Goal: Information Seeking & Learning: Learn about a topic

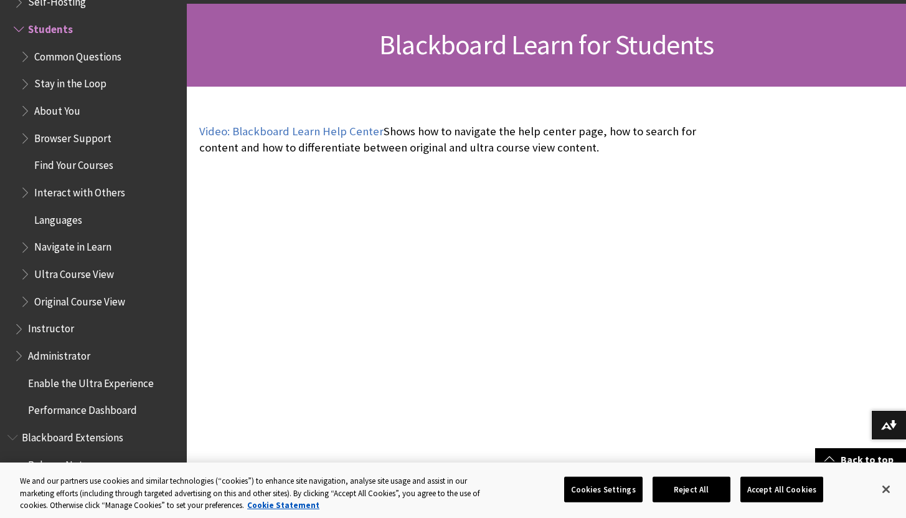
scroll to position [174, 0]
click at [882, 485] on button "Close" at bounding box center [886, 488] width 27 height 27
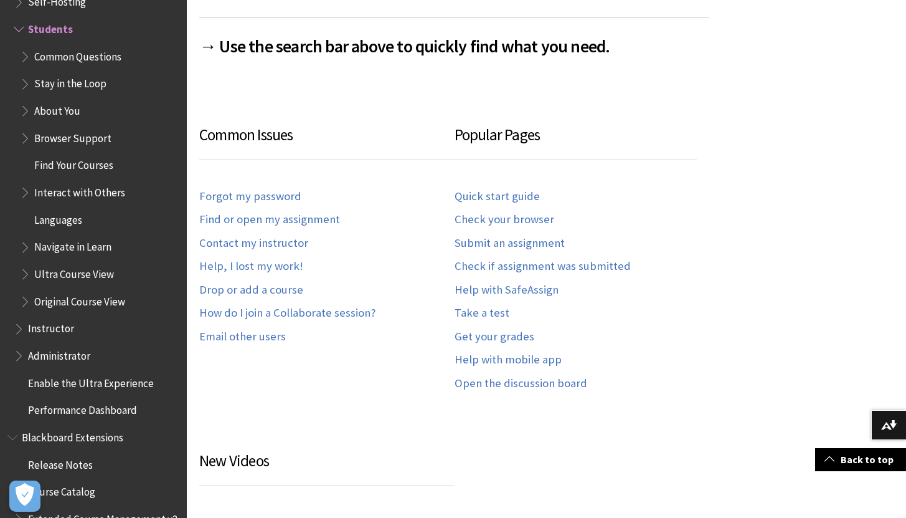
scroll to position [648, 0]
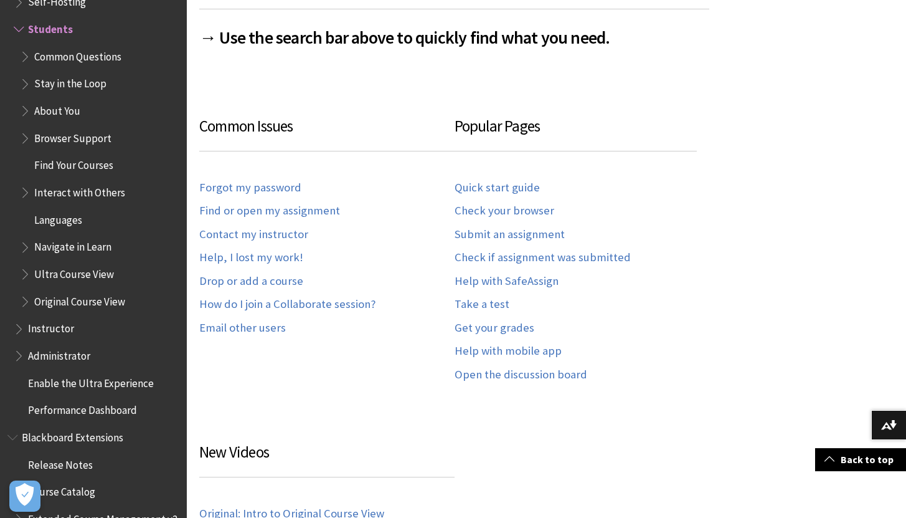
click at [97, 59] on span "Common Questions" at bounding box center [77, 54] width 87 height 17
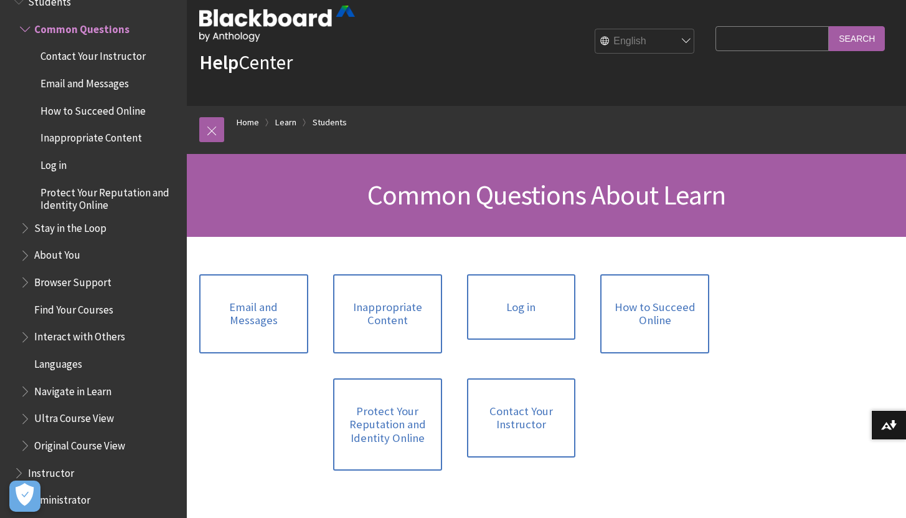
scroll to position [25, 0]
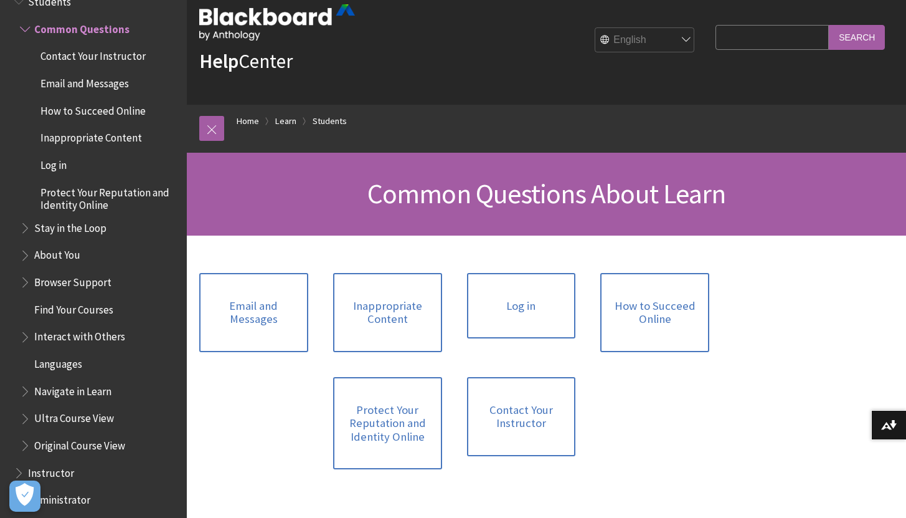
click at [80, 282] on span "Browser Support" at bounding box center [72, 280] width 77 height 17
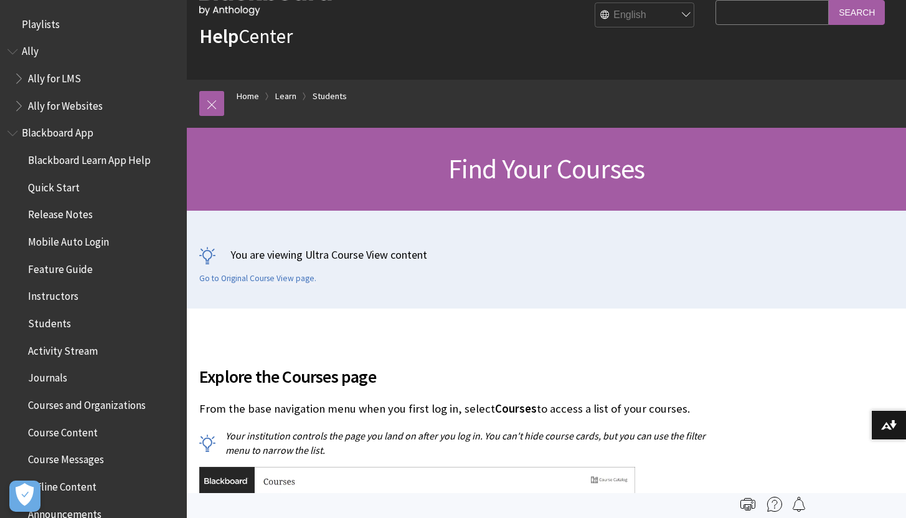
scroll to position [1336, 0]
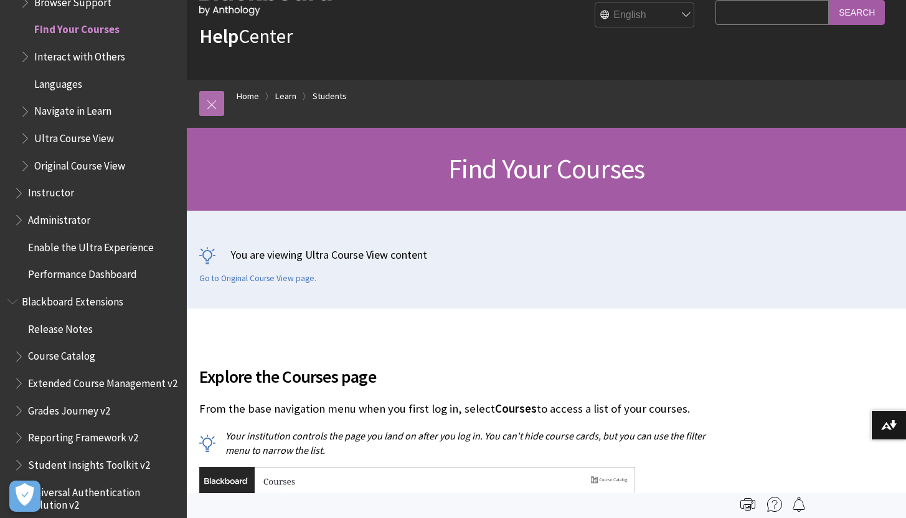
click at [214, 103] on link at bounding box center [211, 103] width 25 height 25
